Goal: Task Accomplishment & Management: Manage account settings

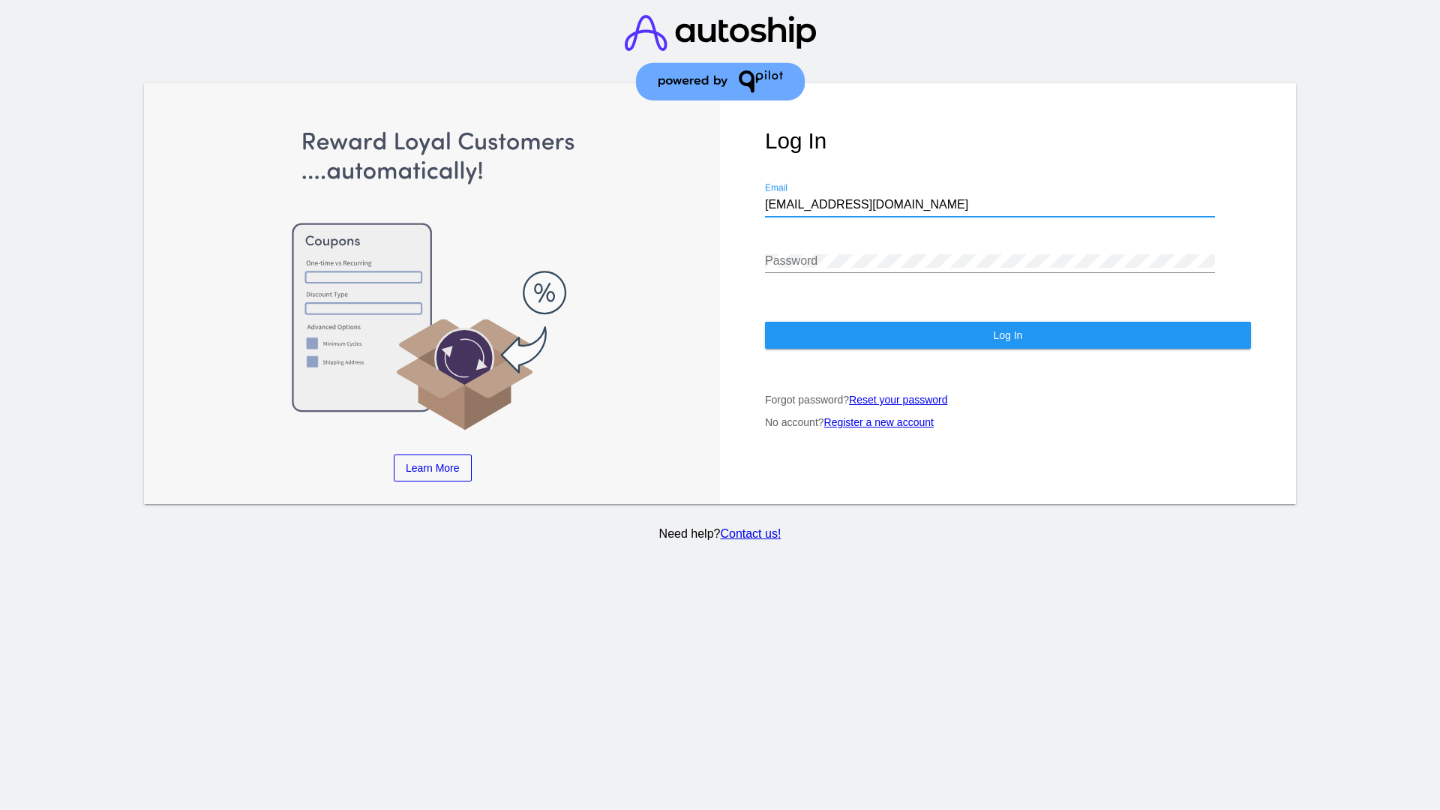
type input "[EMAIL_ADDRESS][DOMAIN_NAME]"
click at [1007, 335] on span "Log In" at bounding box center [1007, 335] width 29 height 12
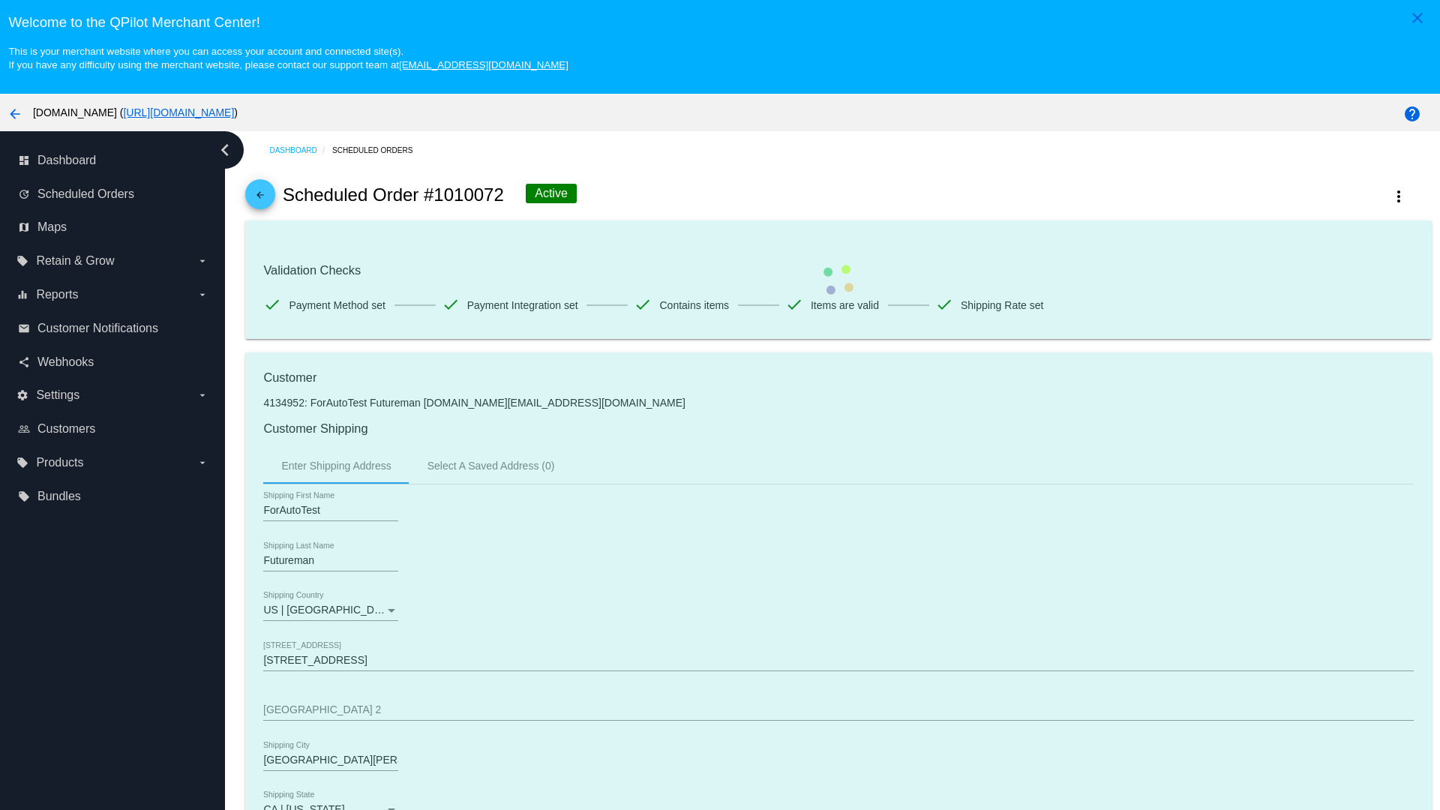
scroll to position [986, 0]
